Goal: Task Accomplishment & Management: Manage account settings

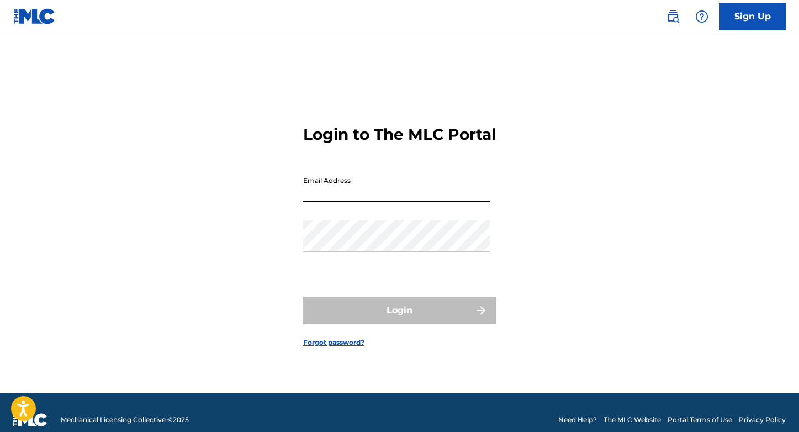
click at [378, 202] on input "Email Address" at bounding box center [396, 186] width 187 height 31
click at [377, 202] on input "Email Address" at bounding box center [396, 186] width 187 height 31
type input "[PERSON_NAME][EMAIL_ADDRESS][DOMAIN_NAME]"
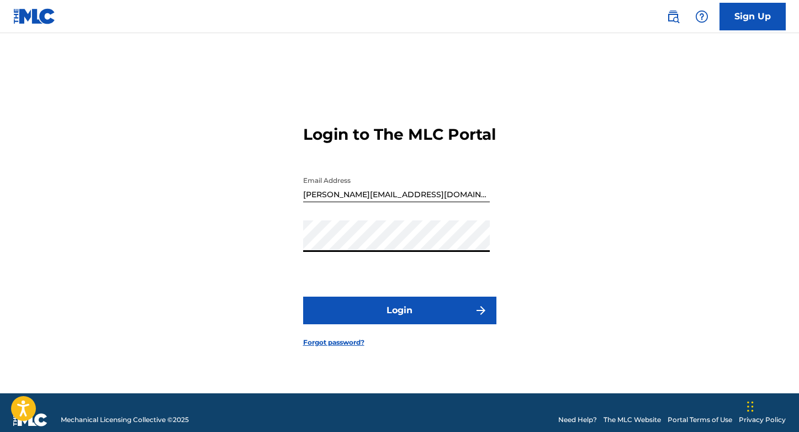
click at [395, 314] on button "Login" at bounding box center [399, 311] width 193 height 28
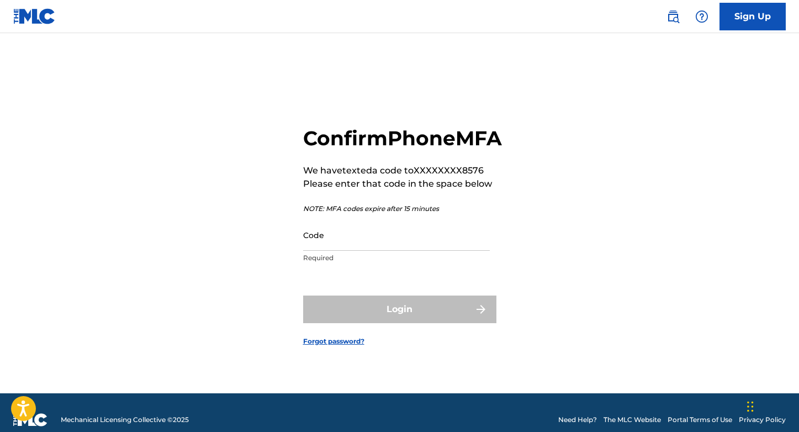
click at [372, 248] on input "Code" at bounding box center [396, 234] width 187 height 31
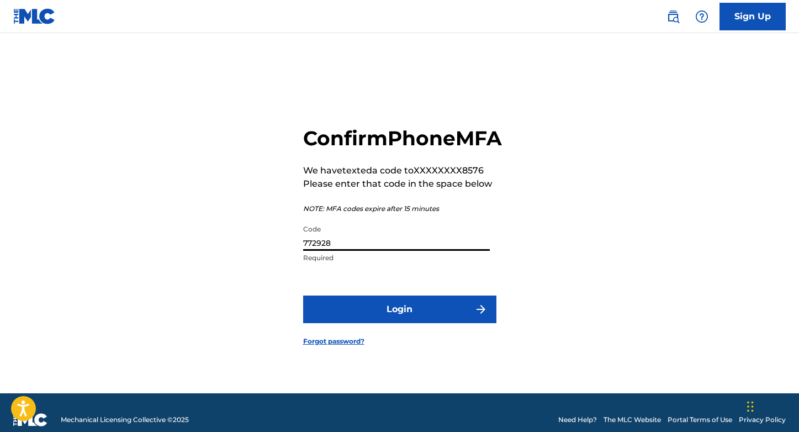
type input "772928"
click at [412, 312] on button "Login" at bounding box center [399, 310] width 193 height 28
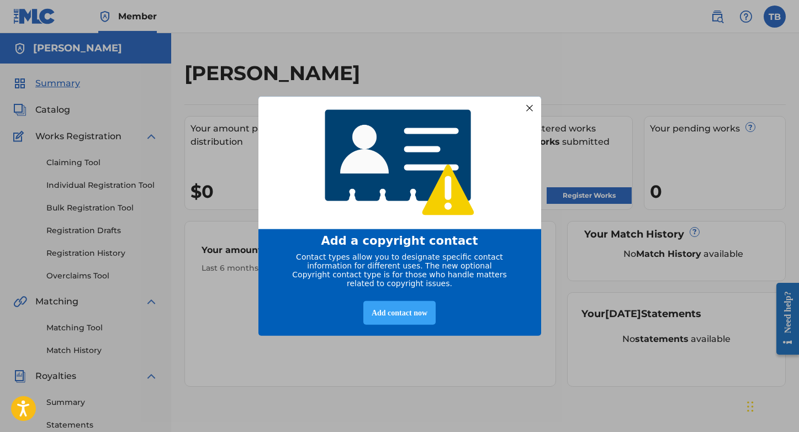
click at [428, 315] on div "Add contact now" at bounding box center [400, 313] width 72 height 24
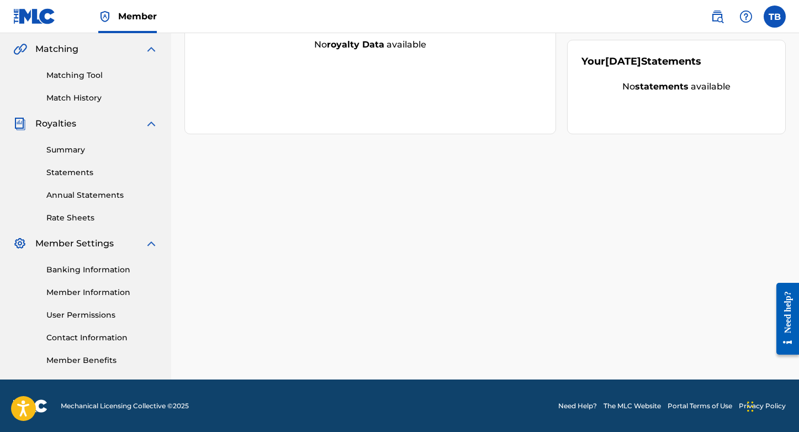
scroll to position [253, 0]
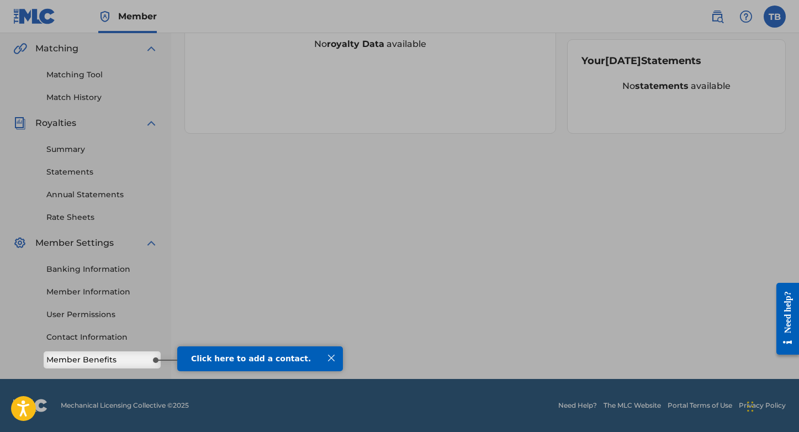
click at [239, 363] on span "Click here to add a contact." at bounding box center [251, 358] width 120 height 9
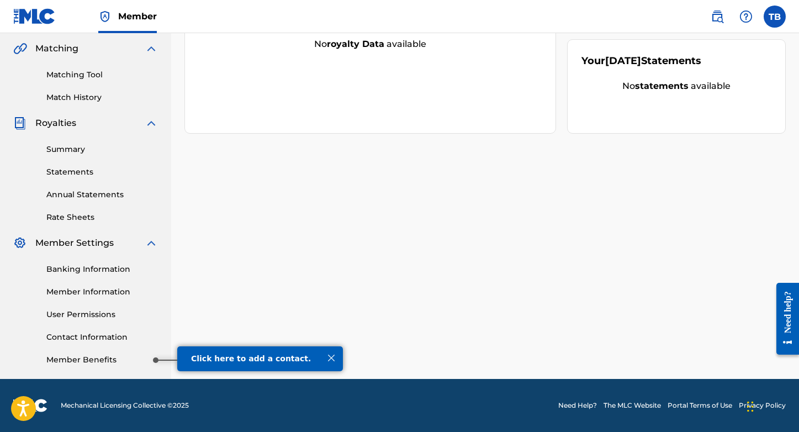
click at [113, 365] on link "Member Benefits" at bounding box center [102, 360] width 112 height 12
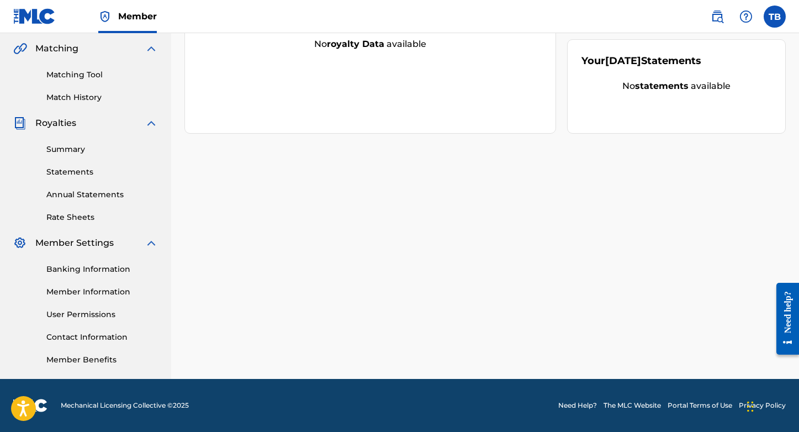
scroll to position [0, 0]
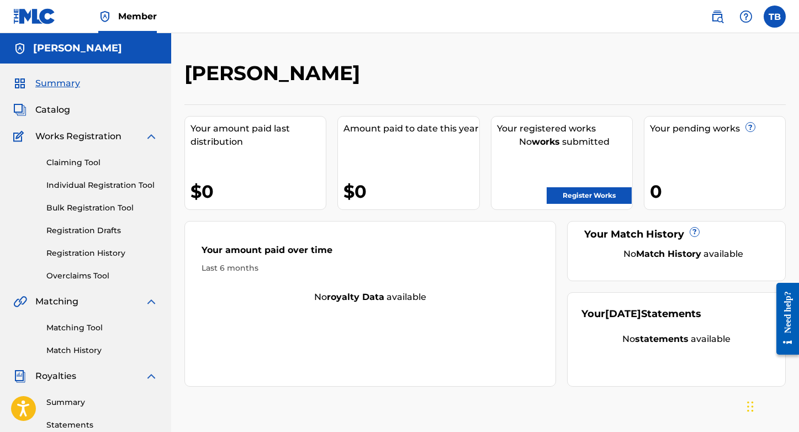
click at [588, 197] on link "Register Works" at bounding box center [589, 195] width 85 height 17
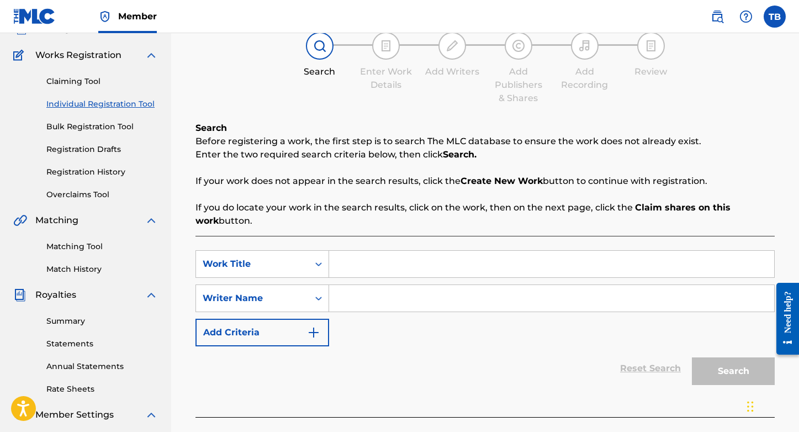
scroll to position [97, 0]
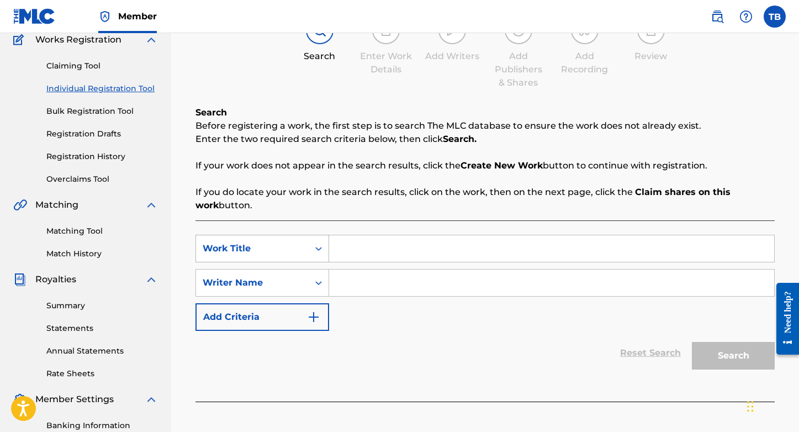
click at [320, 251] on icon "Search Form" at bounding box center [318, 248] width 11 height 11
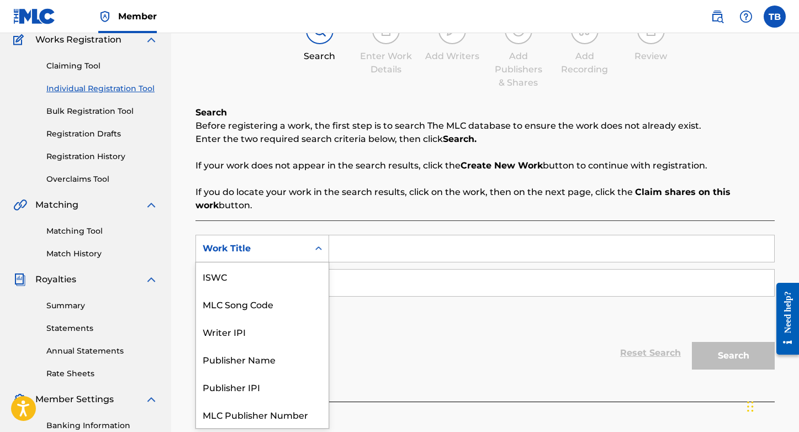
scroll to position [28, 0]
click at [271, 413] on div "Work Title" at bounding box center [262, 415] width 133 height 28
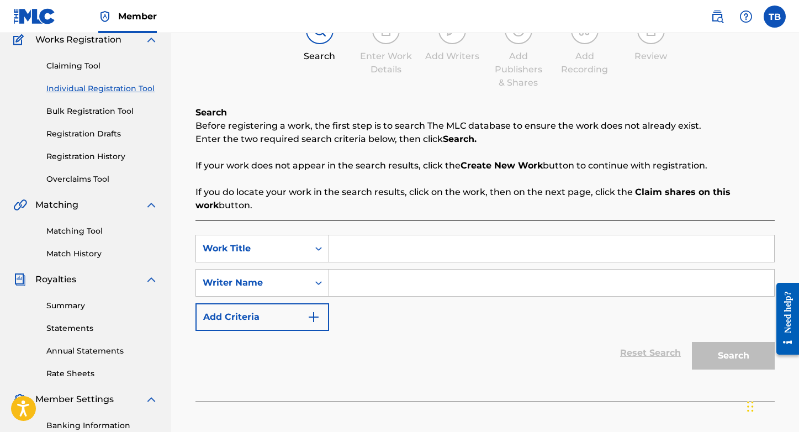
click at [375, 257] on input "Search Form" at bounding box center [551, 248] width 445 height 27
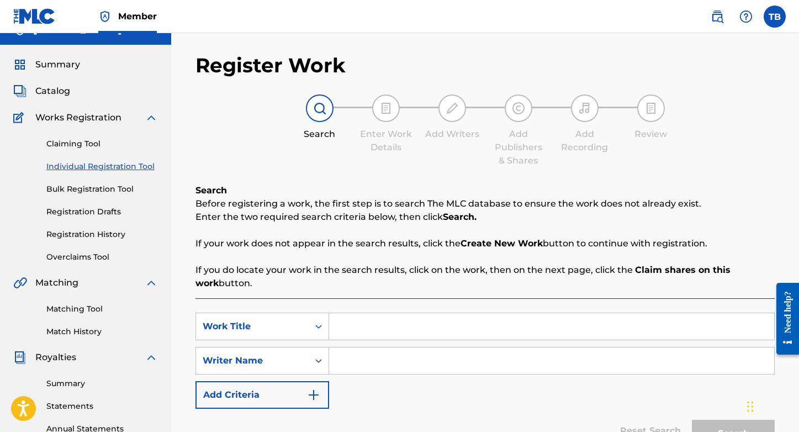
scroll to position [0, 0]
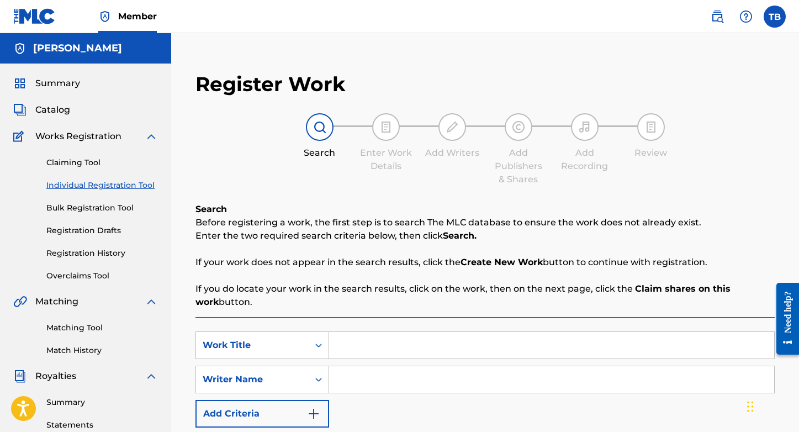
click at [103, 119] on div "Summary Catalog Works Registration Claiming Tool Individual Registration Tool B…" at bounding box center [85, 348] width 171 height 568
click at [44, 111] on span "Catalog" at bounding box center [52, 109] width 35 height 13
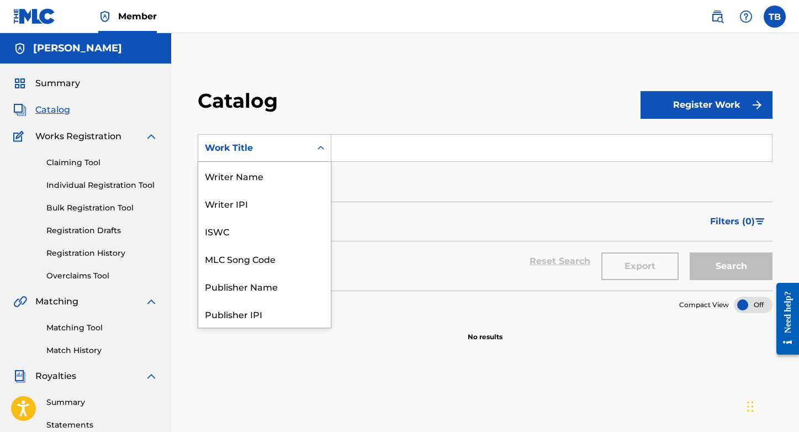
click at [285, 156] on div "Work Title" at bounding box center [254, 148] width 113 height 21
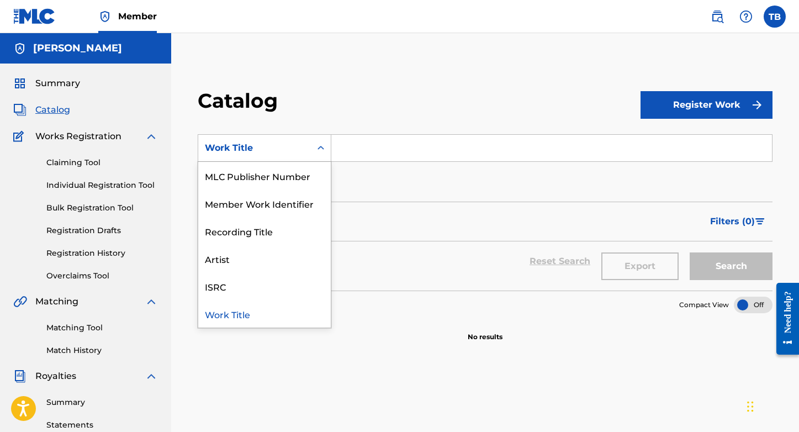
click at [285, 156] on div "Work Title" at bounding box center [254, 148] width 113 height 21
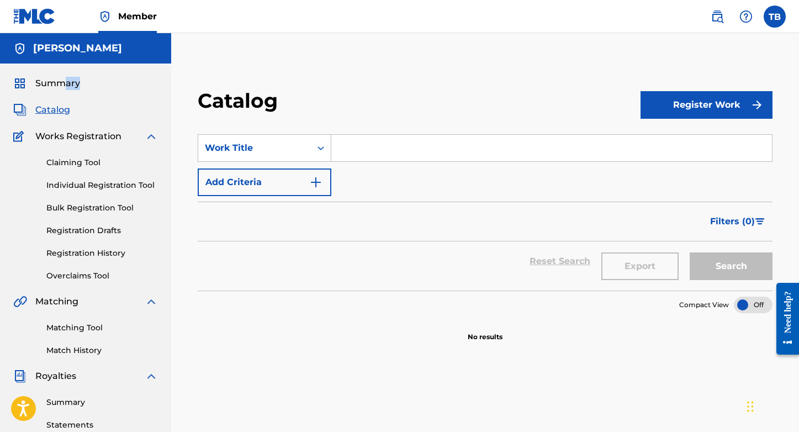
click at [67, 89] on div "Summary Catalog Works Registration Claiming Tool Individual Registration Tool B…" at bounding box center [85, 348] width 171 height 568
click at [62, 83] on span "Summary" at bounding box center [57, 83] width 45 height 13
